Goal: Information Seeking & Learning: Learn about a topic

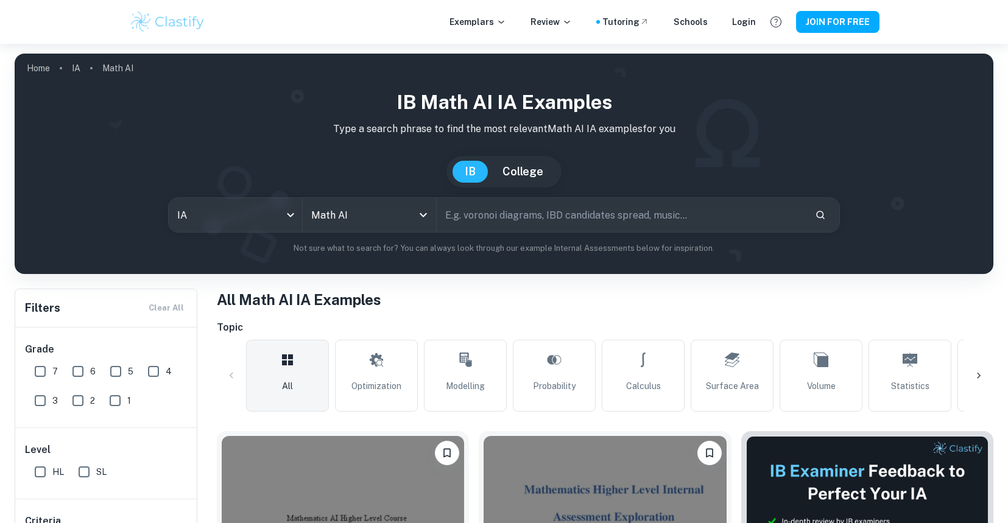
scroll to position [408, 0]
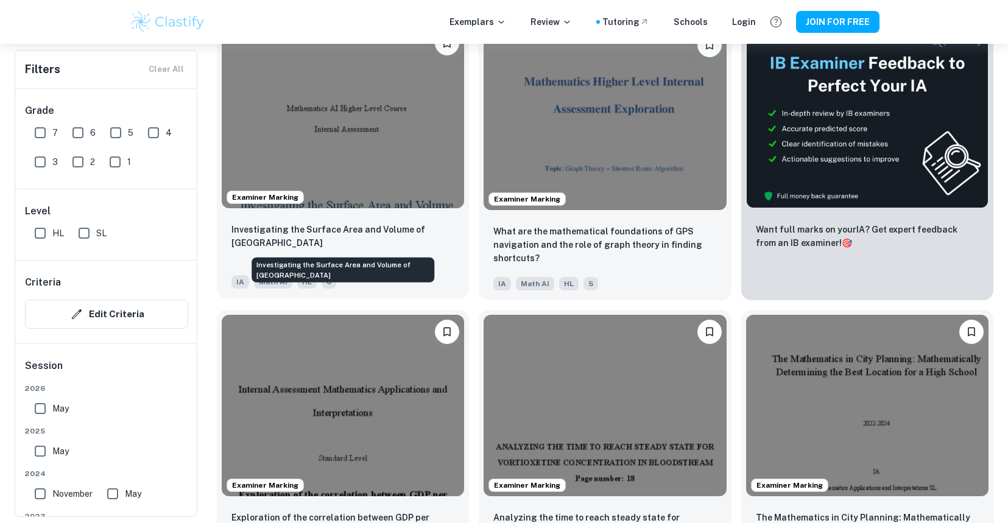
click at [383, 226] on p "Investigating the Surface Area and Volume of [GEOGRAPHIC_DATA]" at bounding box center [343, 236] width 223 height 27
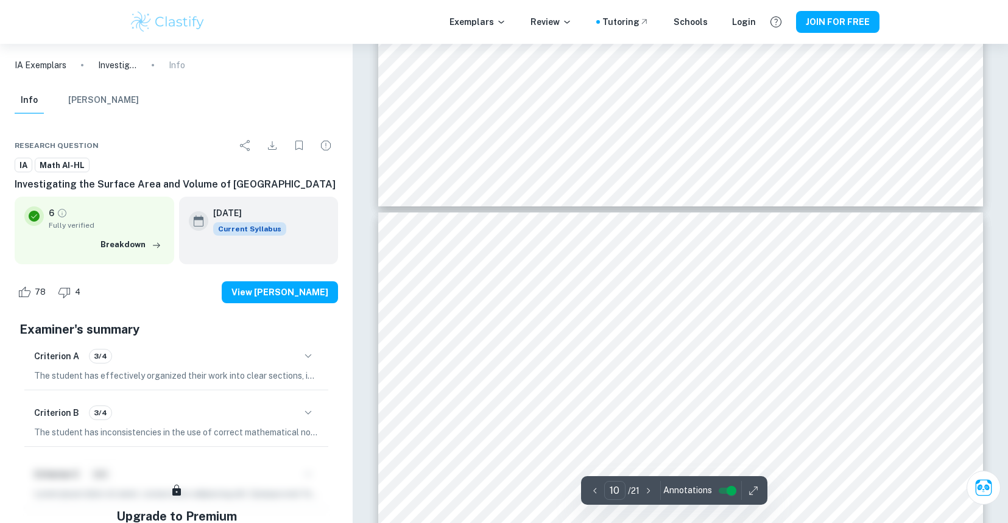
scroll to position [7313, 0]
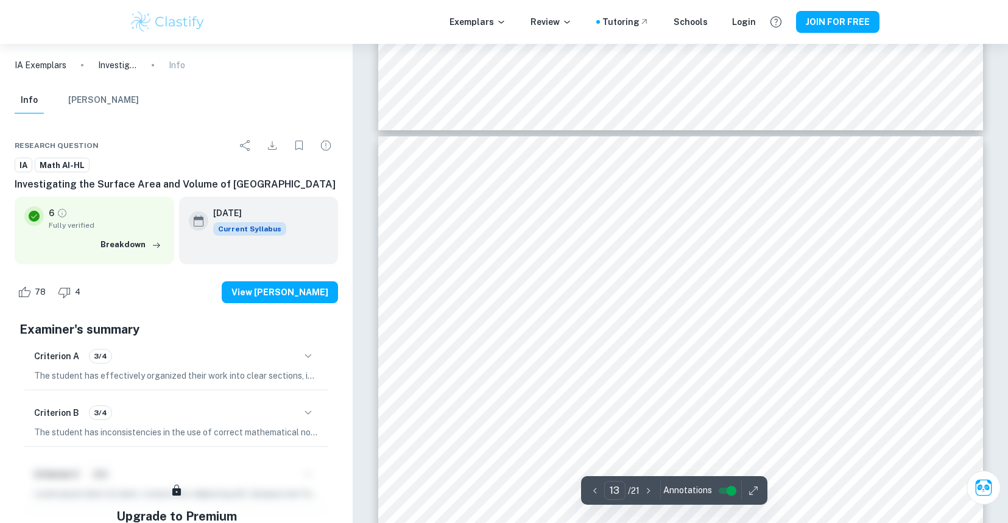
type input "12"
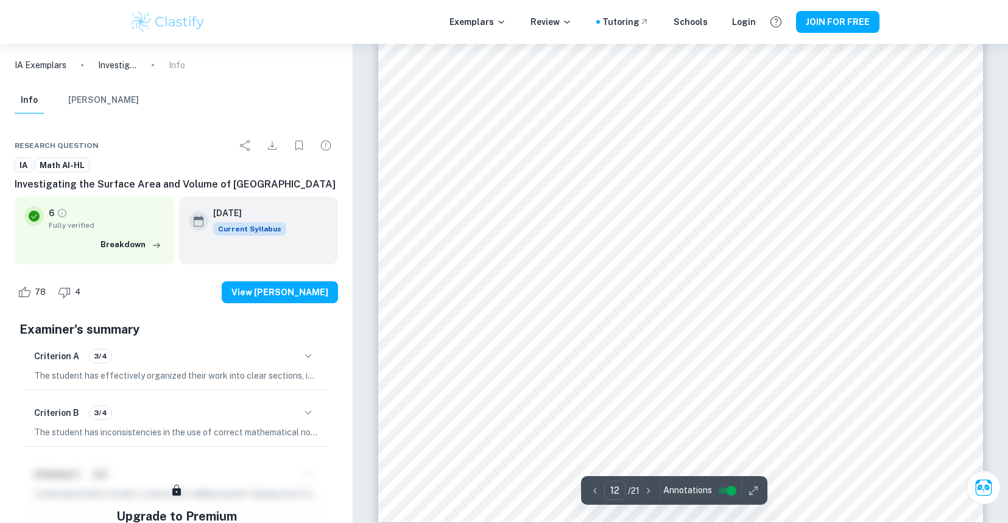
scroll to position [9268, 0]
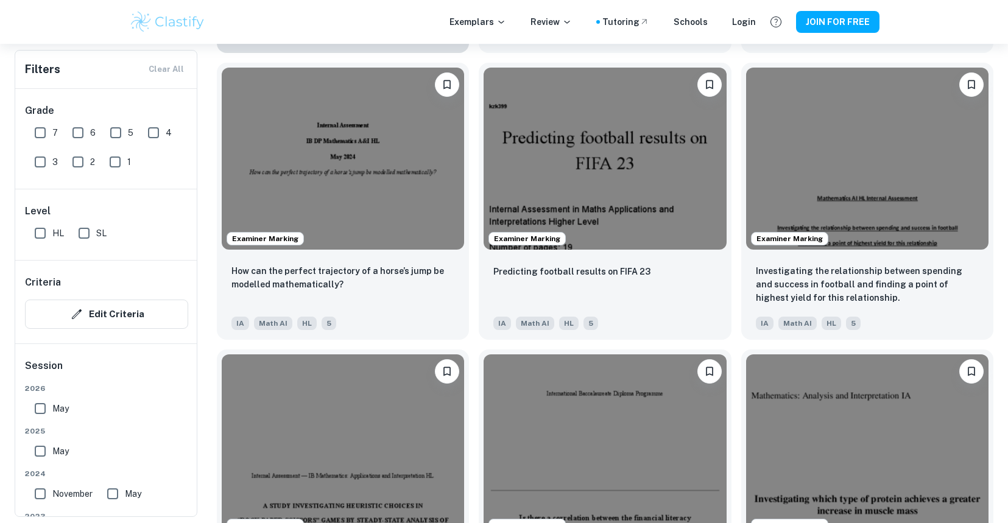
scroll to position [815, 0]
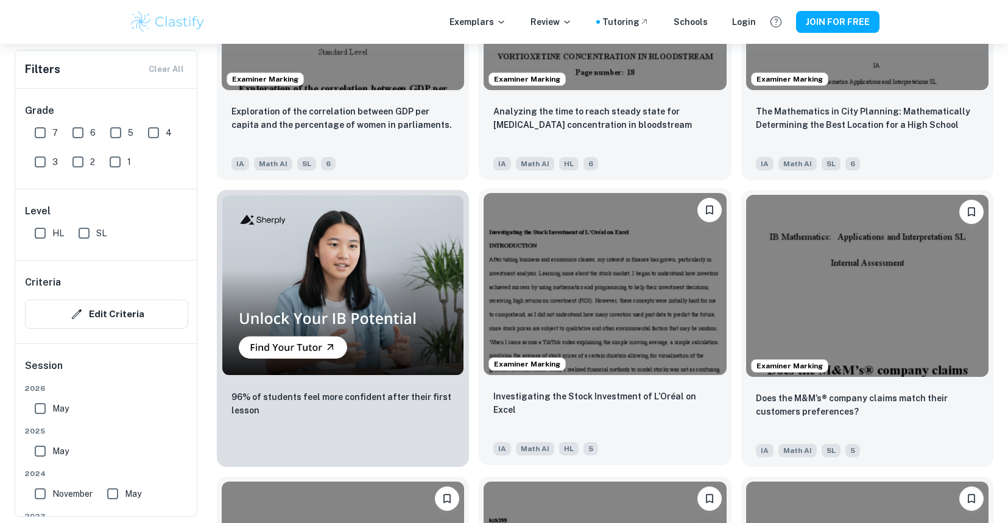
click at [662, 342] on img at bounding box center [605, 284] width 243 height 182
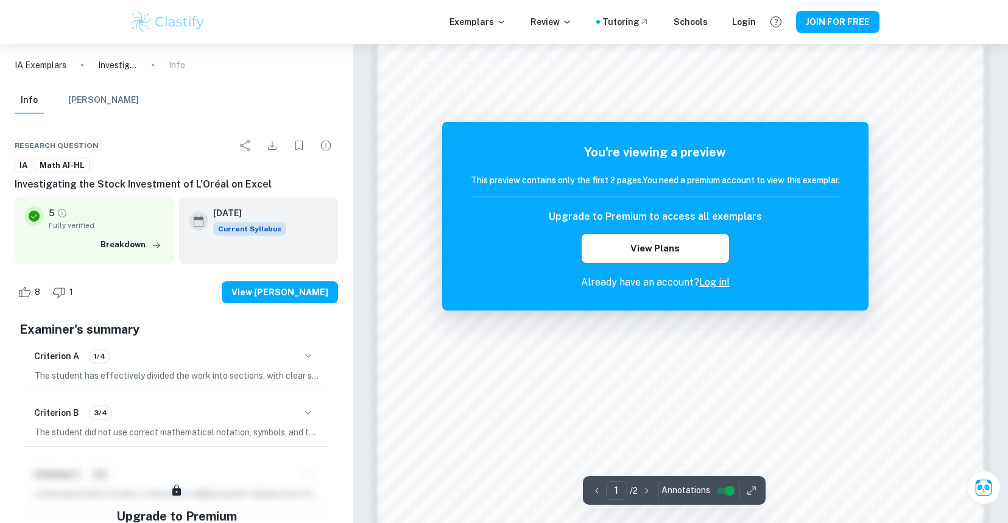
scroll to position [949, 0]
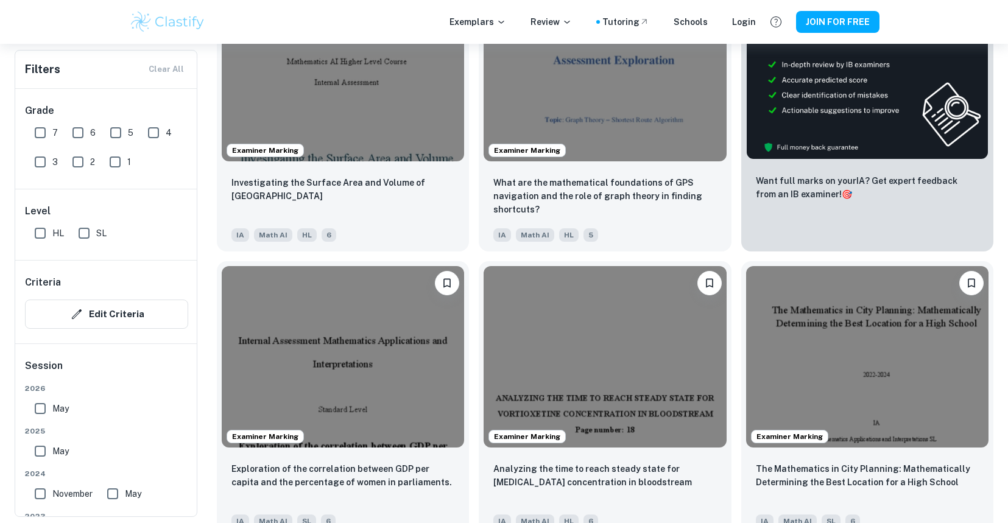
scroll to position [550, 0]
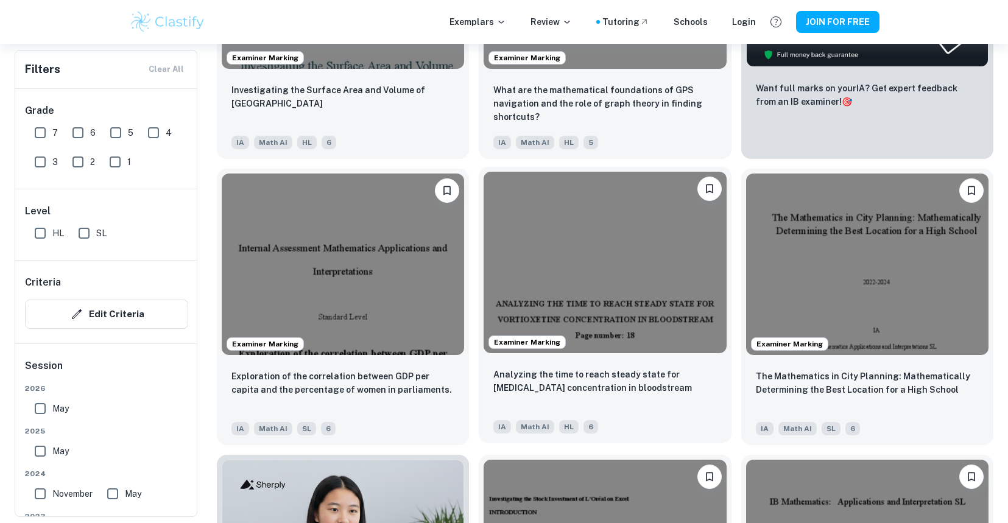
click at [662, 303] on img at bounding box center [605, 263] width 243 height 182
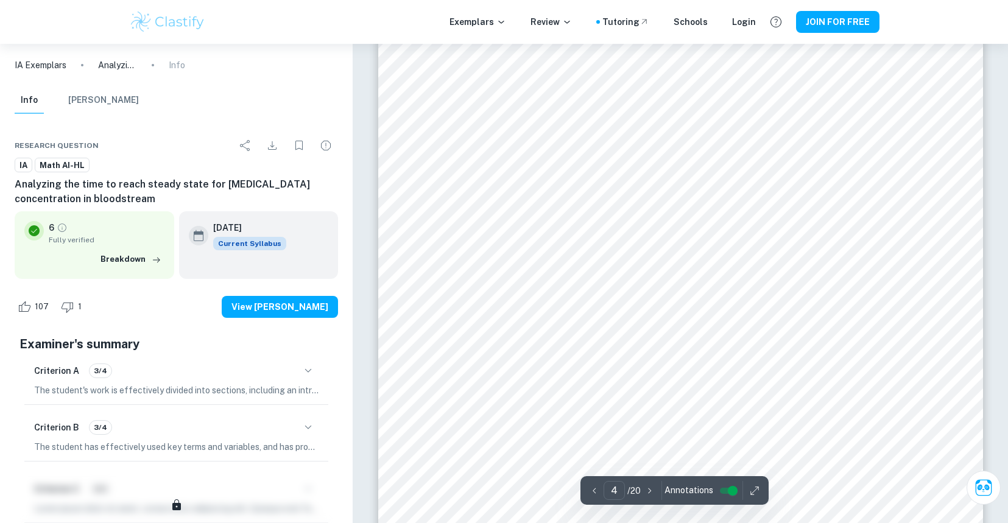
scroll to position [3060, 0]
type input "5"
